Goal: Task Accomplishment & Management: Manage account settings

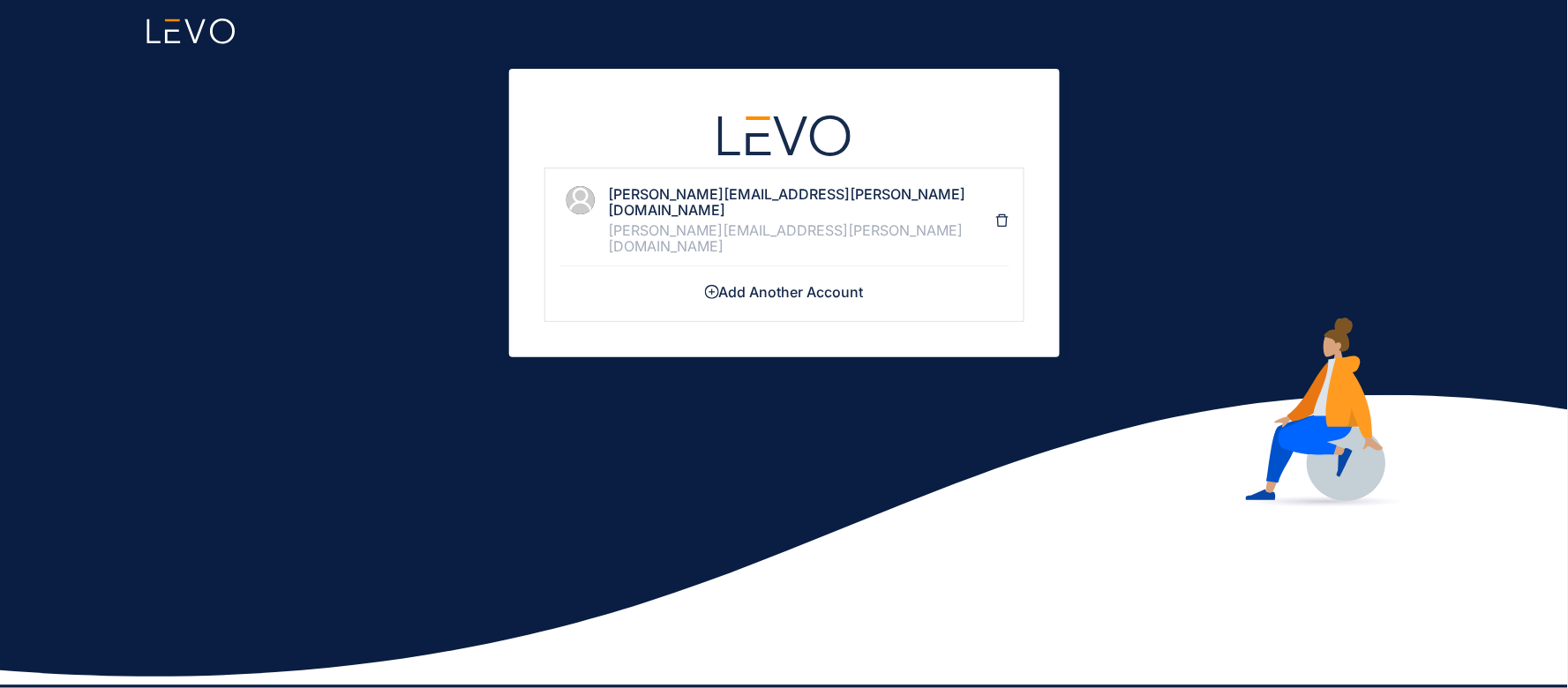
click at [708, 203] on div "[PERSON_NAME][EMAIL_ADDRESS][PERSON_NAME][DOMAIN_NAME] [PERSON_NAME][DOMAIN_NAM…" at bounding box center [802, 220] width 387 height 69
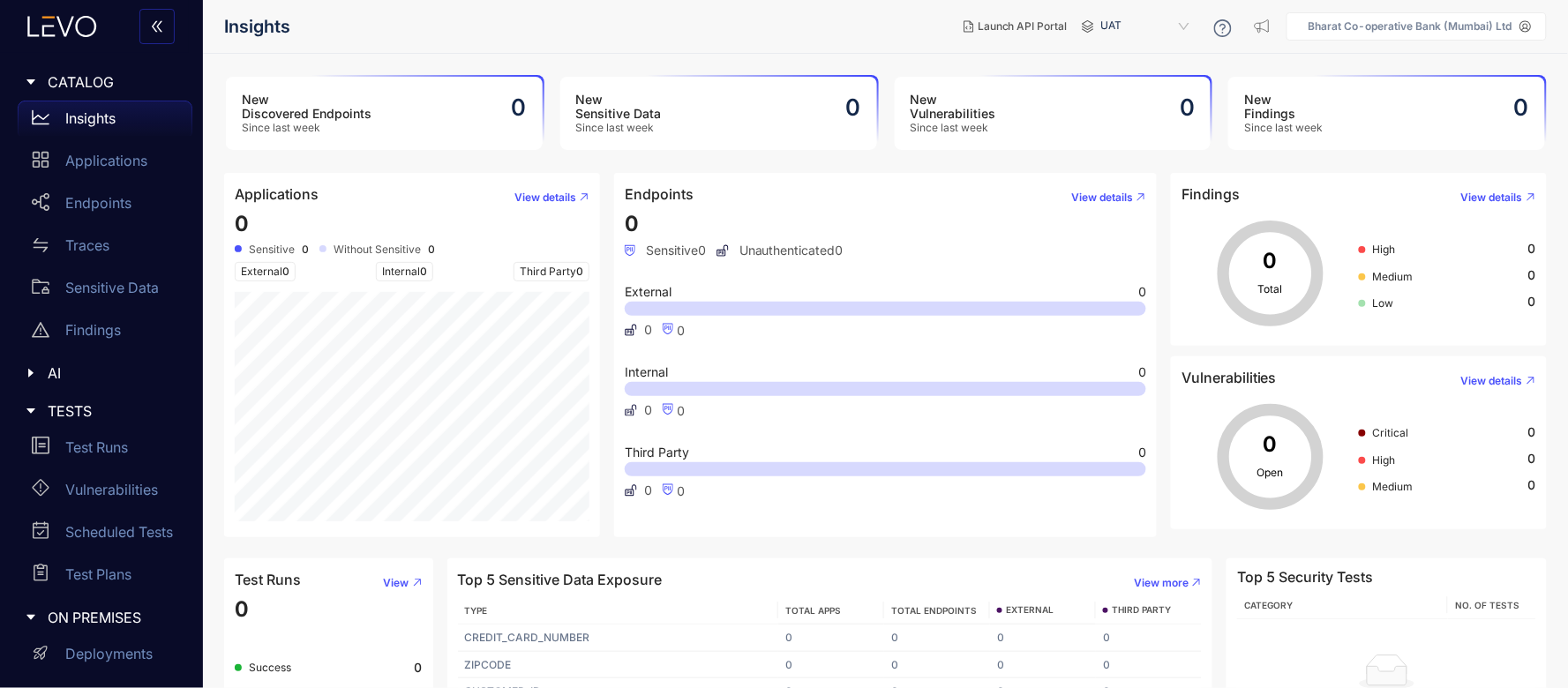
scroll to position [85, 0]
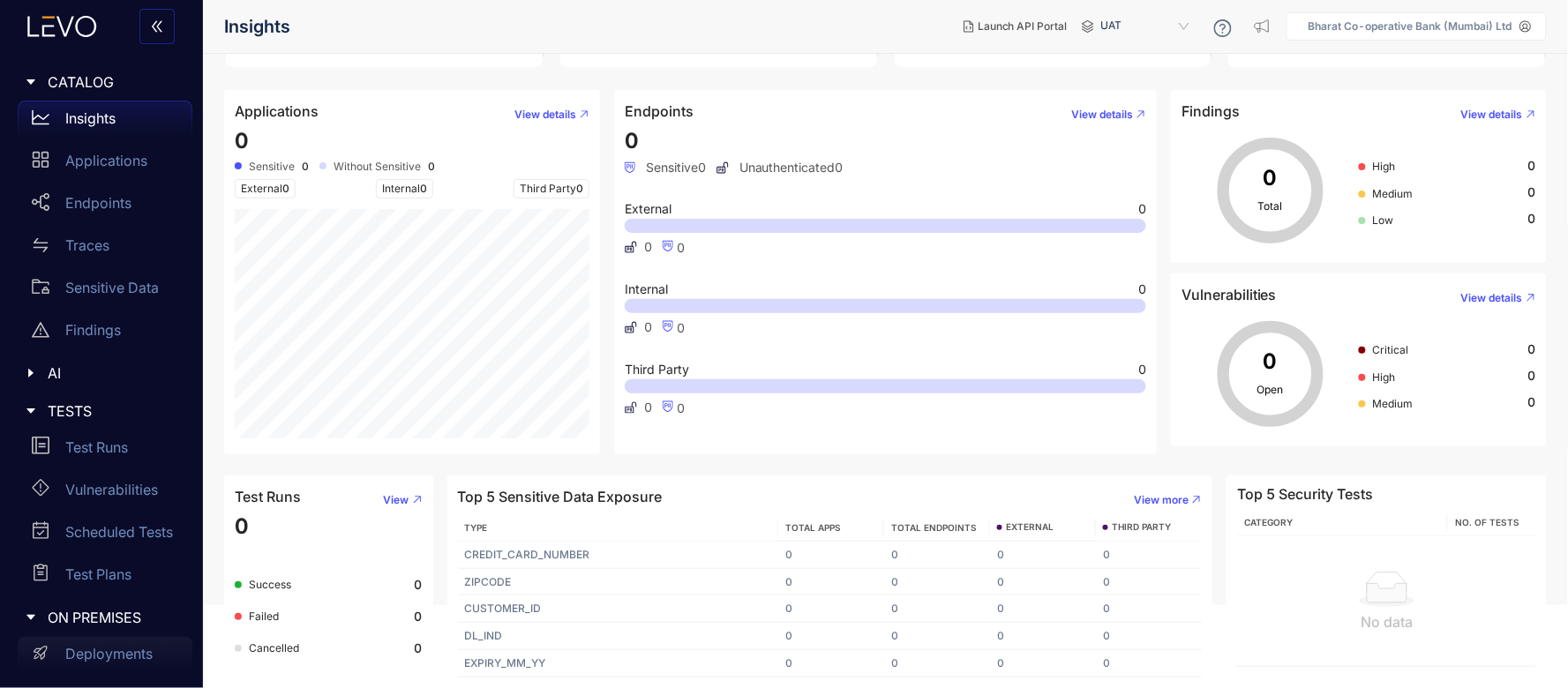
click at [93, 642] on div "Deployments" at bounding box center [104, 654] width 175 height 36
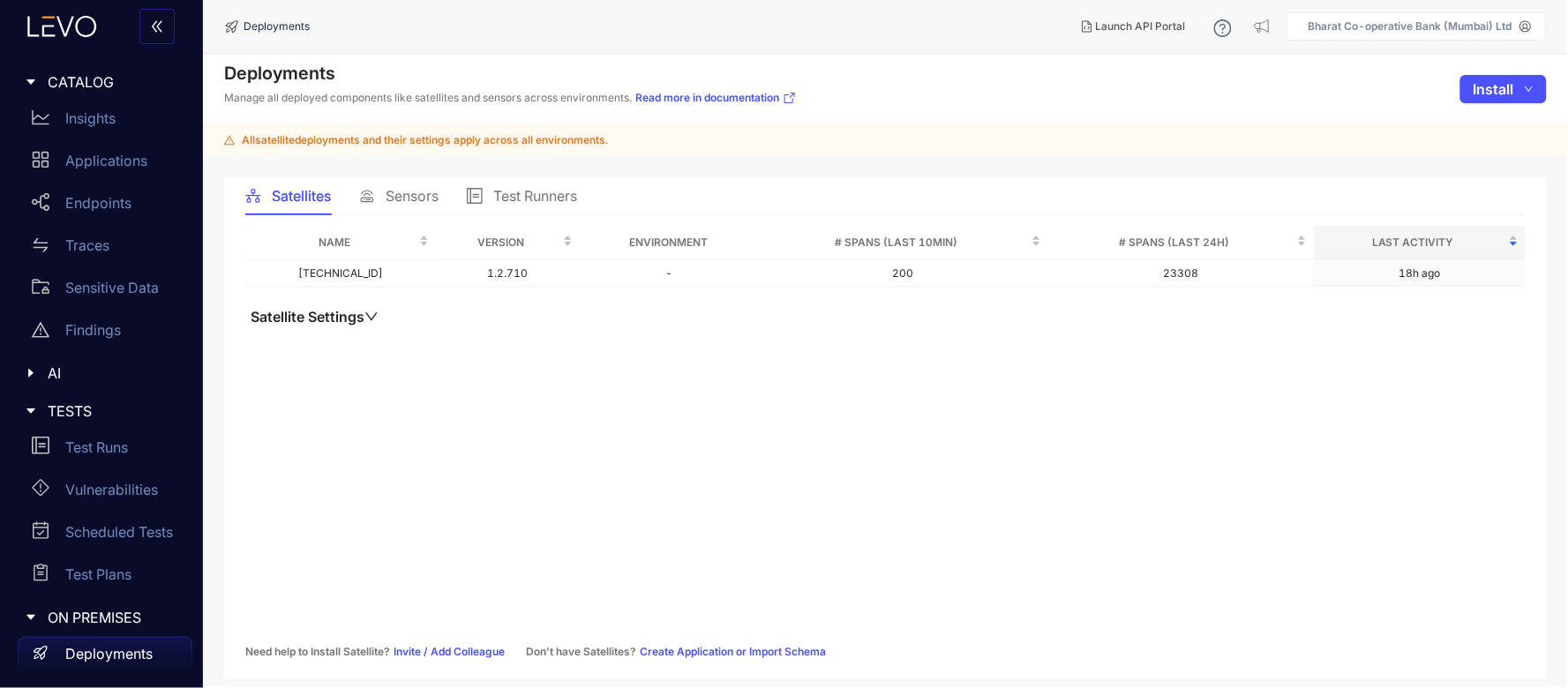
click at [399, 188] on span "Sensors" at bounding box center [412, 196] width 53 height 15
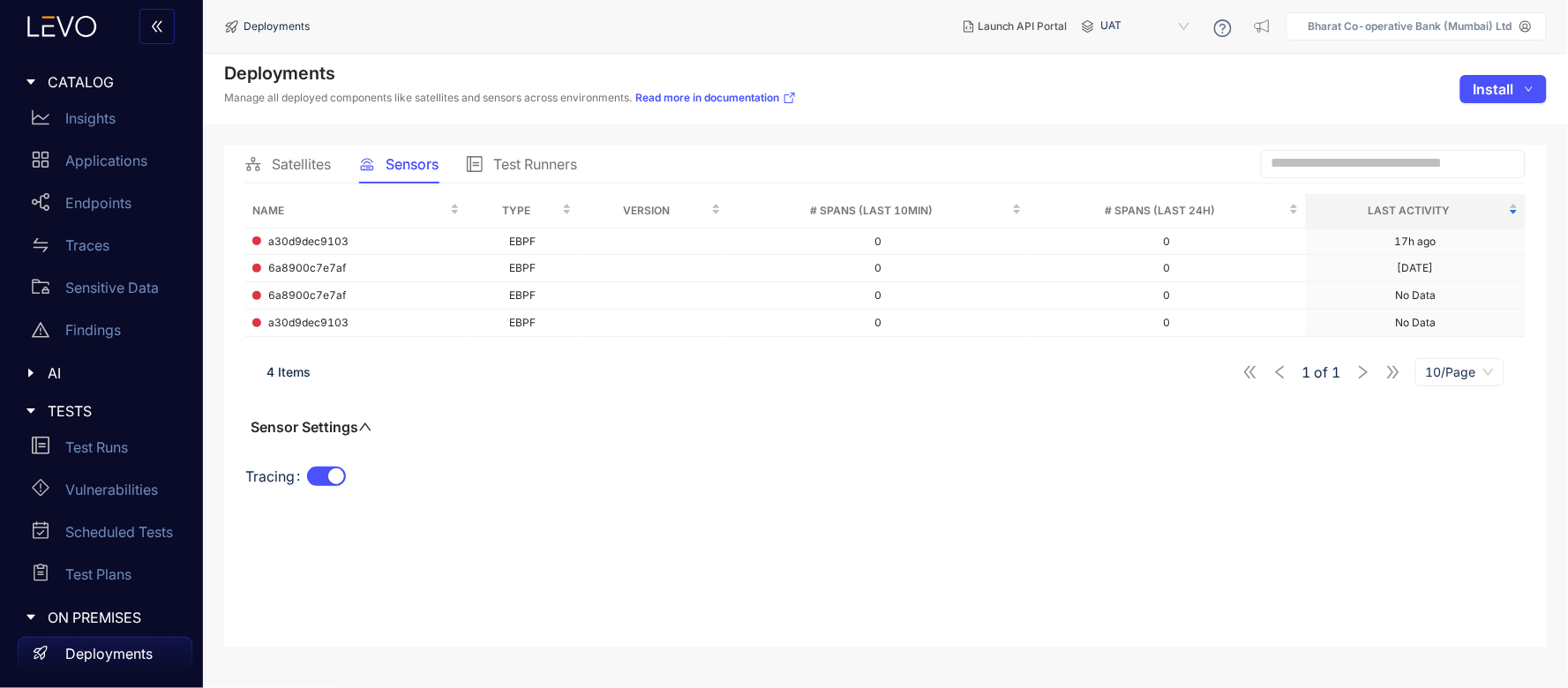
click at [1125, 32] on span "UAT" at bounding box center [1147, 26] width 92 height 28
click at [1121, 49] on div "All" at bounding box center [1154, 56] width 92 height 19
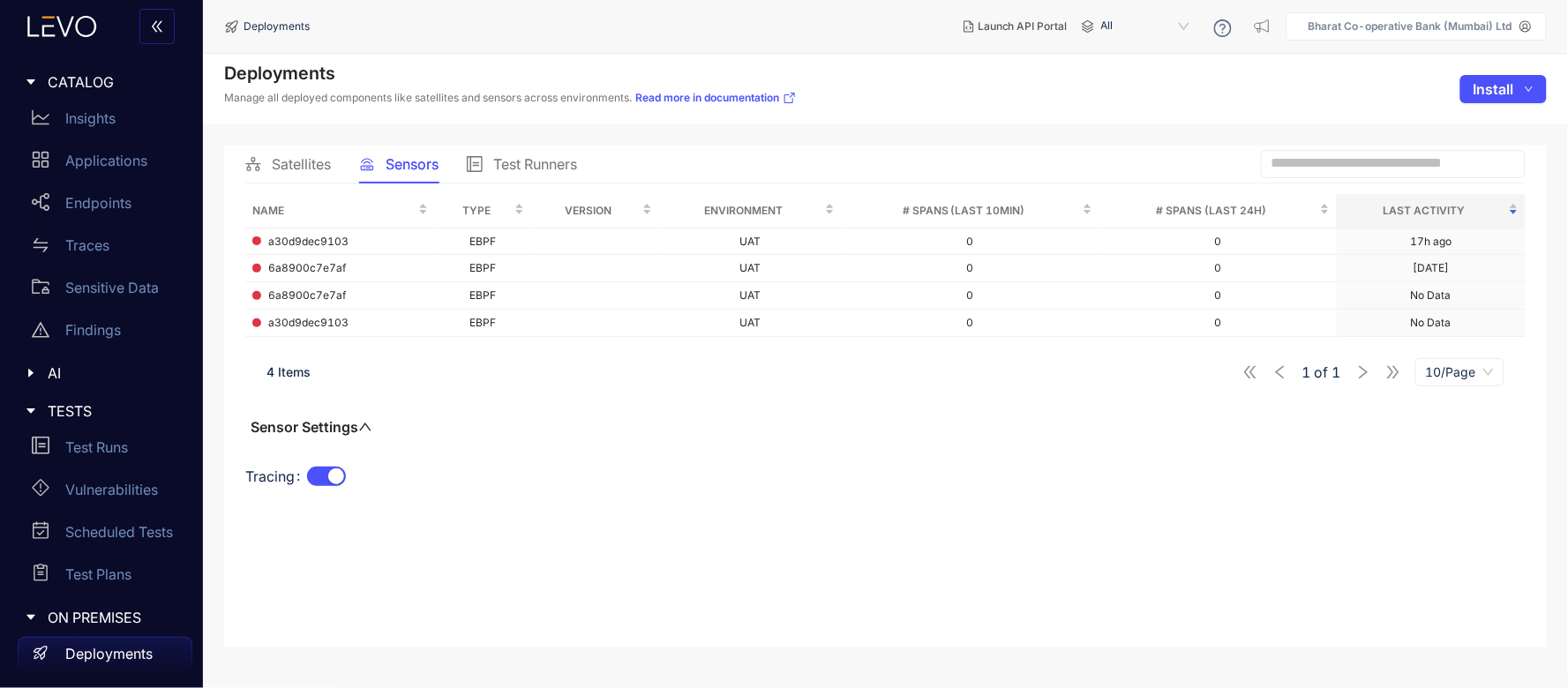
click at [63, 33] on icon at bounding box center [63, 26] width 96 height 21
click at [73, 26] on icon at bounding box center [63, 26] width 96 height 21
click at [89, 117] on p "Insights" at bounding box center [91, 118] width 50 height 15
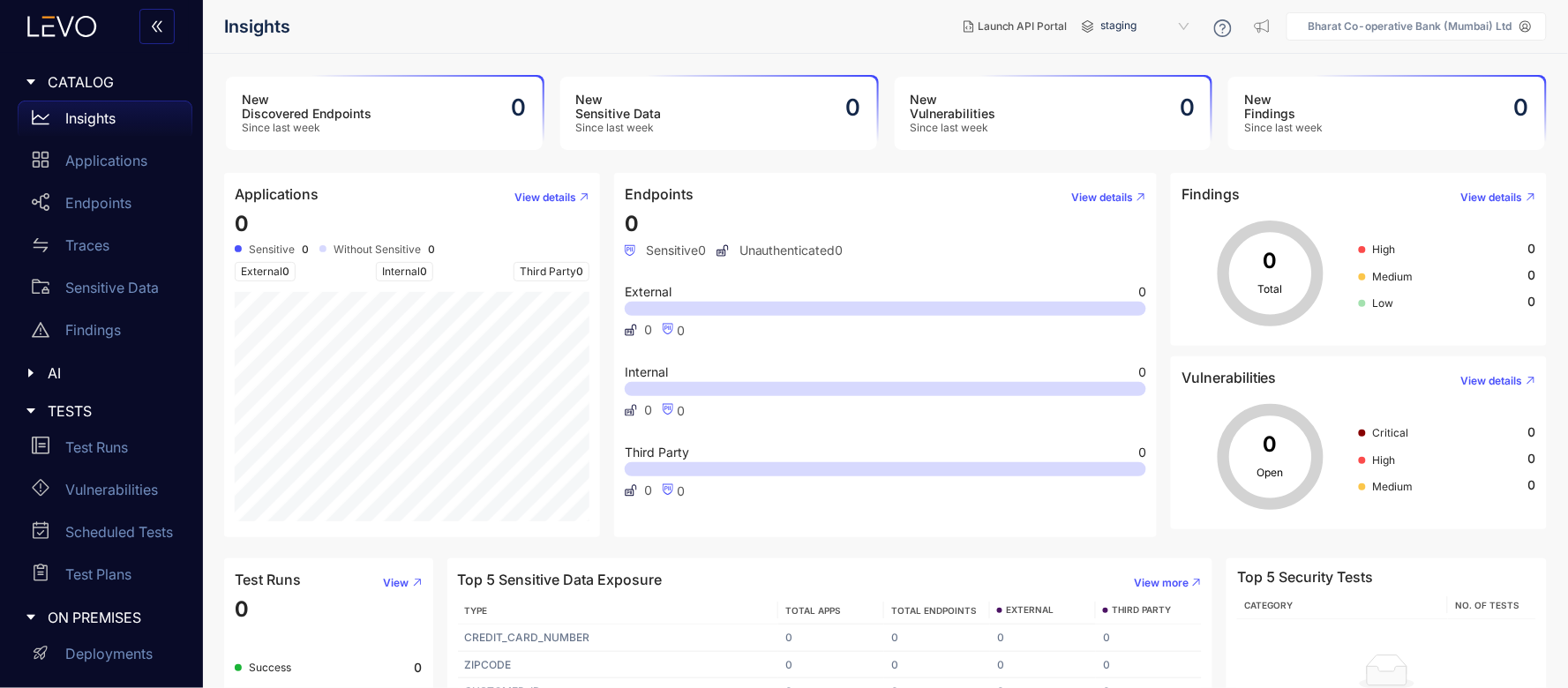
click at [1427, 19] on aside "Bharat Co-operative Bank (Mumbai) Ltd" at bounding box center [1417, 26] width 261 height 28
click at [1514, 34] on aside "Bharat Co-operative Bank (Mumbai) Ltd" at bounding box center [1417, 26] width 261 height 28
click at [1546, 22] on aside "Bharat Co-operative Bank (Mumbai) Ltd" at bounding box center [1417, 26] width 261 height 28
click at [1529, 23] on icon at bounding box center [1527, 27] width 12 height 12
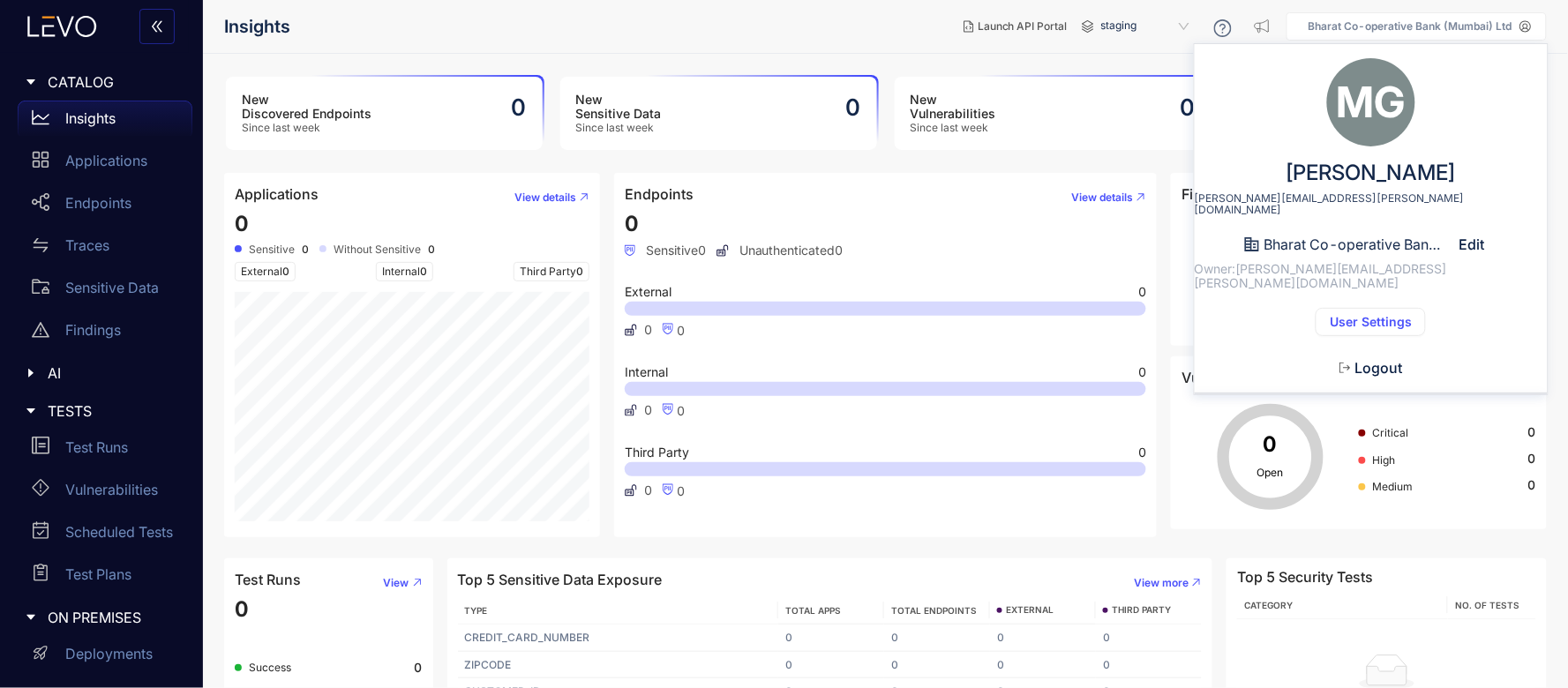
click at [1390, 354] on button "Logout" at bounding box center [1371, 368] width 91 height 28
